Goal: Task Accomplishment & Management: Complete application form

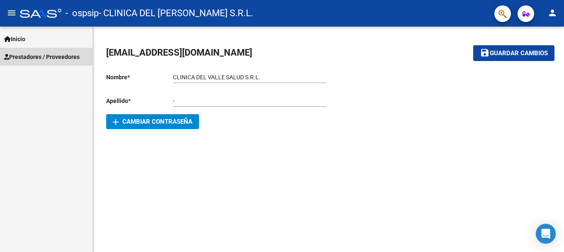
click at [38, 55] on span "Prestadores / Proveedores" at bounding box center [41, 56] width 75 height 9
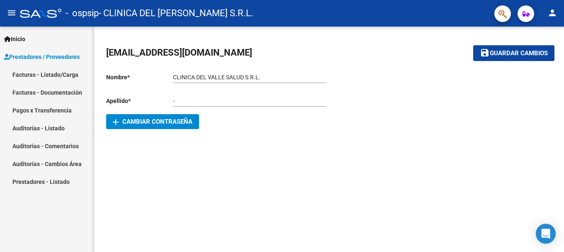
click at [49, 71] on link "Facturas - Listado/Carga" at bounding box center [46, 75] width 92 height 18
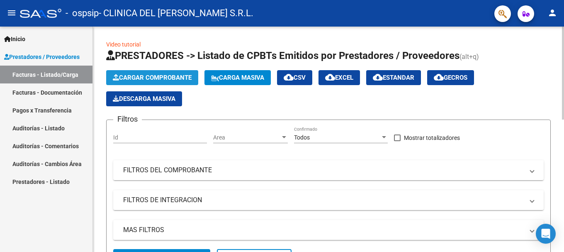
click at [166, 75] on span "Cargar Comprobante" at bounding box center [152, 77] width 79 height 7
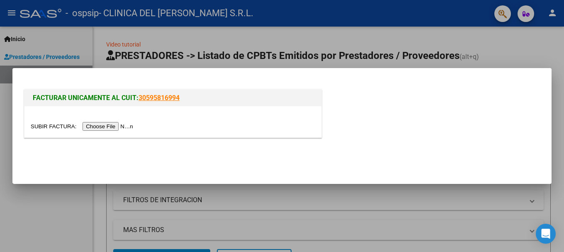
click at [114, 128] on input "file" at bounding box center [83, 126] width 105 height 9
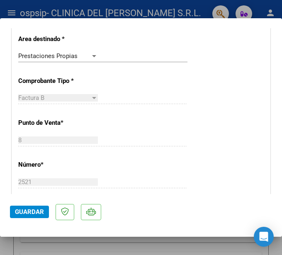
scroll to position [166, 0]
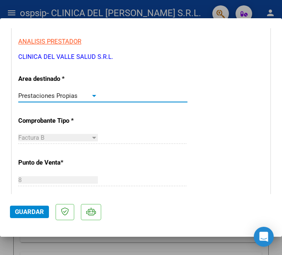
click at [92, 99] on div at bounding box center [93, 95] width 7 height 7
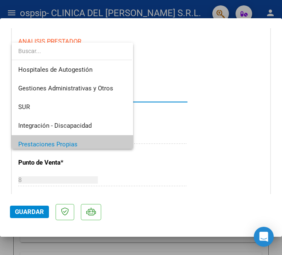
scroll to position [0, 0]
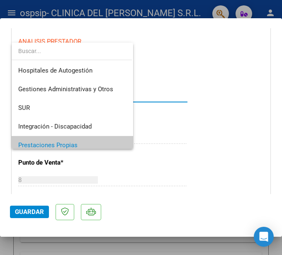
click at [189, 102] on div at bounding box center [141, 127] width 282 height 255
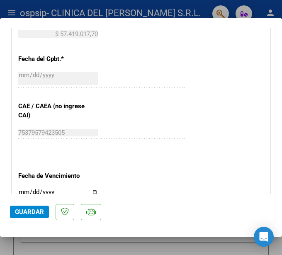
scroll to position [415, 0]
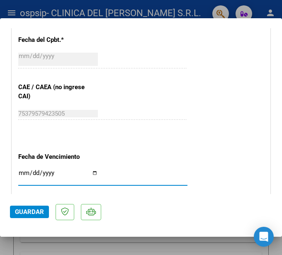
click at [63, 171] on input "Ingresar la fecha" at bounding box center [58, 176] width 80 height 13
type input "[DATE]"
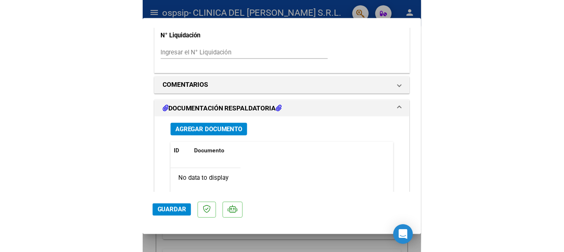
scroll to position [581, 0]
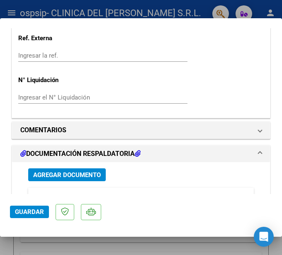
click at [79, 175] on span "Agregar Documento" at bounding box center [67, 174] width 68 height 7
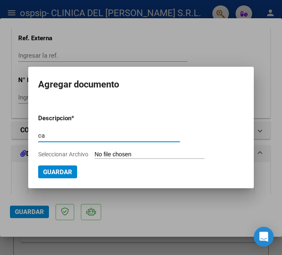
type input "c"
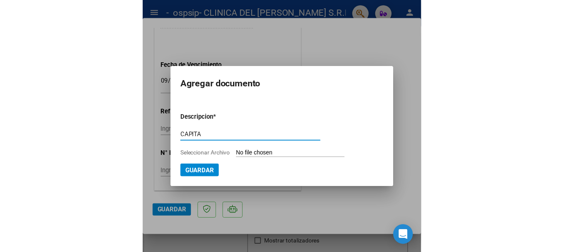
scroll to position [499, 0]
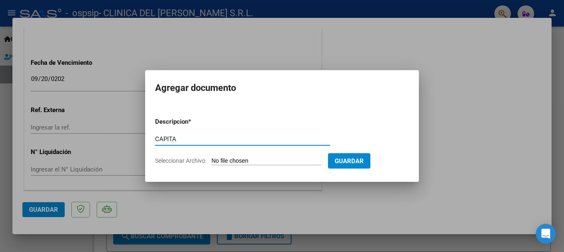
type input "CAPITA"
click at [248, 159] on input "Seleccionar Archivo" at bounding box center [267, 161] width 110 height 8
type input "C:\fakepath\[US_VEHICLE_IDENTIFICATION_NUMBER].pdf"
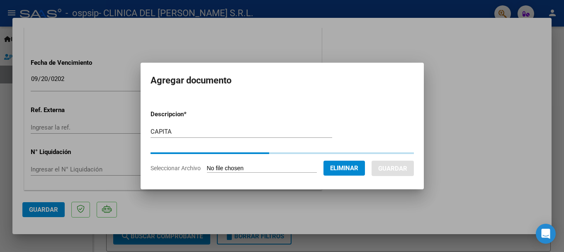
click at [212, 130] on form "Descripcion * CAPITA Escriba aquí una descripcion Seleccionar Archivo Eliminar …" at bounding box center [282, 140] width 263 height 75
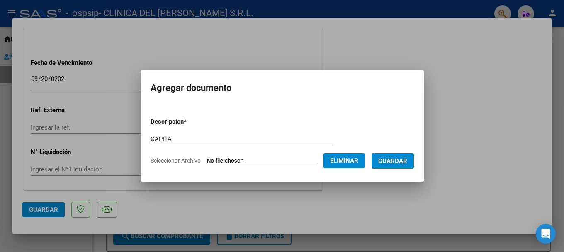
click at [216, 139] on input "CAPITA" at bounding box center [242, 138] width 182 height 7
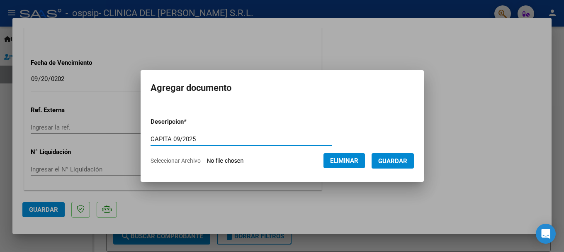
type input "CAPITA 09/2025"
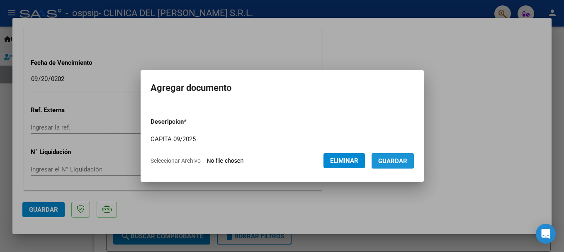
click at [396, 154] on button "Guardar" at bounding box center [393, 160] width 42 height 15
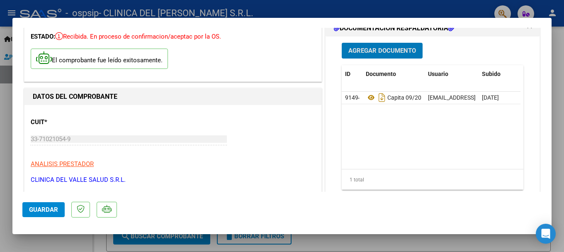
scroll to position [0, 0]
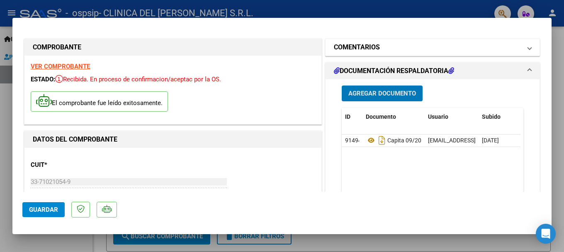
click at [530, 50] on mat-expansion-panel-header "COMENTARIOS" at bounding box center [433, 47] width 214 height 17
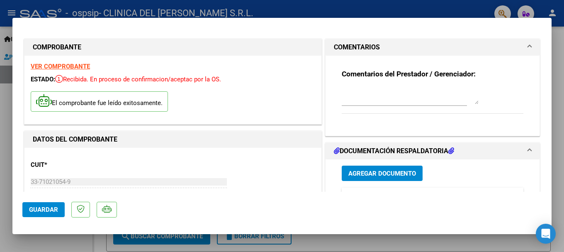
click at [424, 99] on textarea at bounding box center [410, 96] width 137 height 17
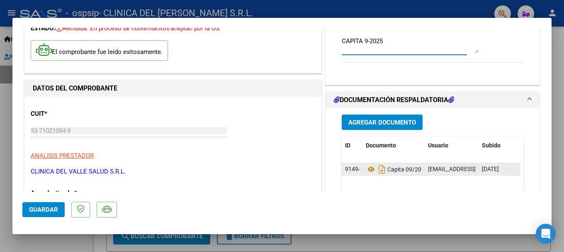
scroll to position [83, 0]
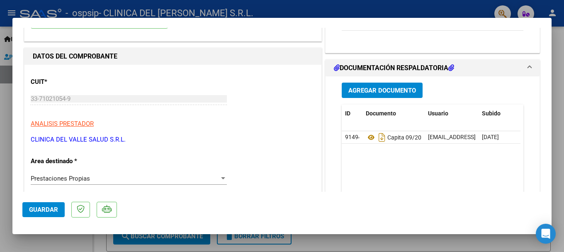
type textarea "CAPITA 9-2025"
click at [393, 90] on span "Agregar Documento" at bounding box center [382, 90] width 68 height 7
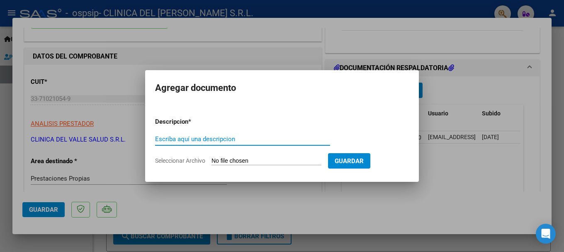
click at [193, 140] on input "Escriba aquí una descripcion" at bounding box center [242, 138] width 175 height 7
type input "NOTA DE AUMENTO 09/2025"
click at [231, 161] on input "Seleccionar Archivo" at bounding box center [267, 161] width 110 height 8
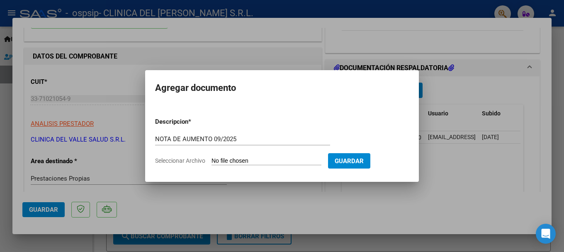
type input "C:\fakepath\9_OSPSIP Nota de Ajuste septiembre 2025.pdf"
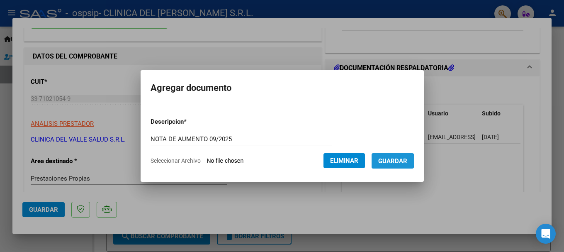
click at [395, 160] on span "Guardar" at bounding box center [392, 160] width 29 height 7
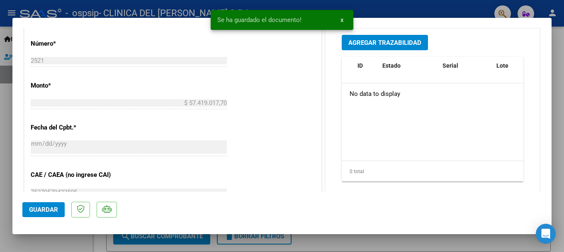
scroll to position [373, 0]
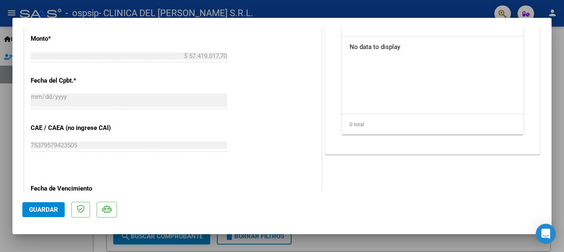
click at [39, 211] on span "Guardar" at bounding box center [43, 209] width 29 height 7
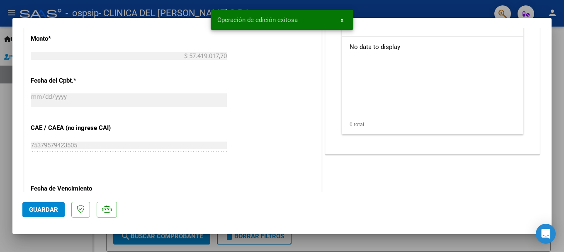
click at [420, 247] on div at bounding box center [282, 126] width 564 height 252
type input "$ 0,00"
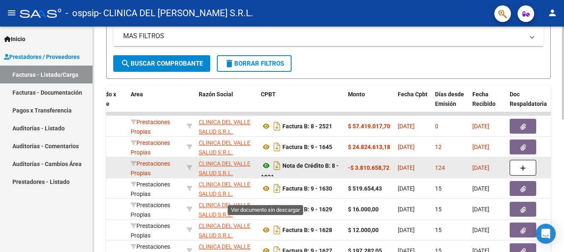
scroll to position [197, 0]
